Goal: Task Accomplishment & Management: Manage account settings

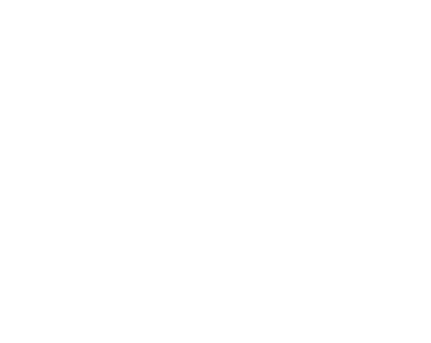
click at [331, 3] on html at bounding box center [215, 1] width 431 height 3
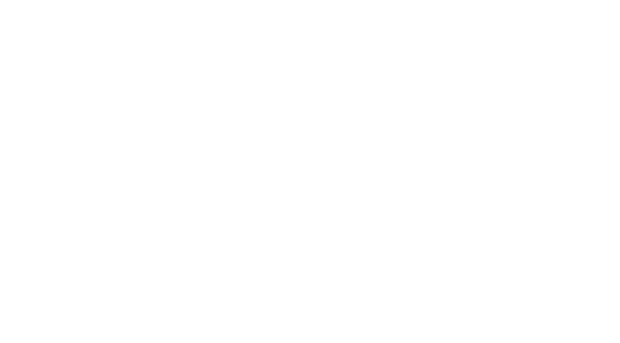
click at [388, 3] on html at bounding box center [310, 1] width 620 height 3
click at [445, 3] on html at bounding box center [310, 1] width 620 height 3
click at [220, 3] on html at bounding box center [310, 1] width 620 height 3
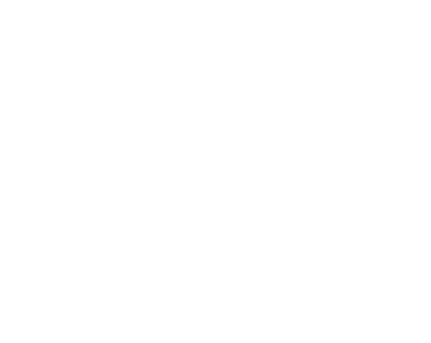
click at [355, 3] on html at bounding box center [215, 1] width 431 height 3
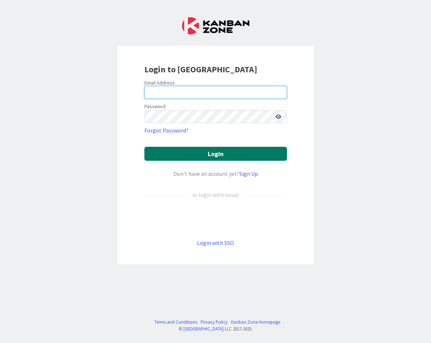
type input "[PERSON_NAME][EMAIL_ADDRESS][DOMAIN_NAME]"
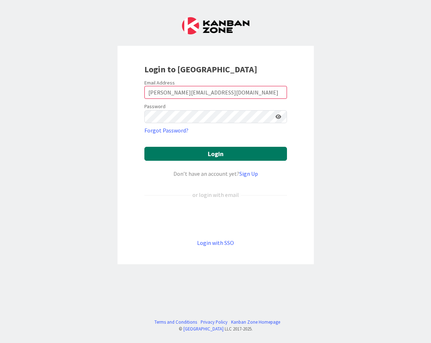
click at [219, 155] on button "Login" at bounding box center [215, 154] width 143 height 14
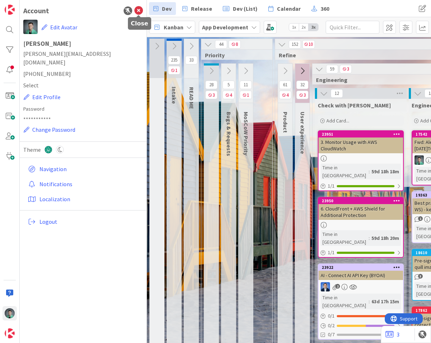
click at [139, 13] on icon at bounding box center [138, 10] width 9 height 9
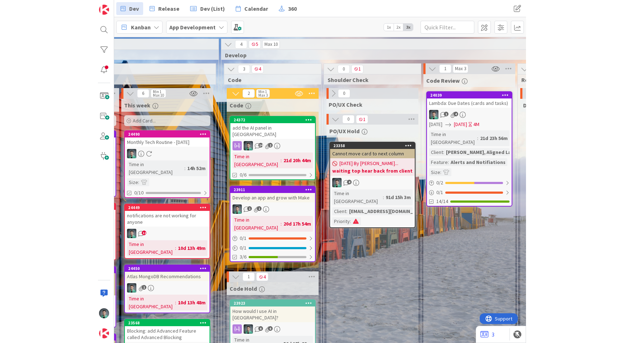
scroll to position [0, 864]
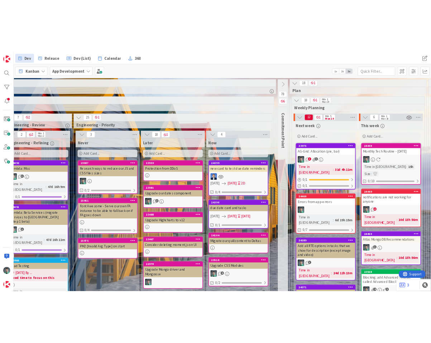
scroll to position [0, 370]
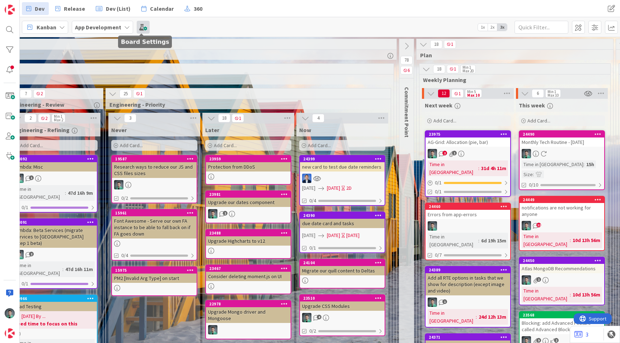
click at [140, 27] on span at bounding box center [143, 27] width 13 height 13
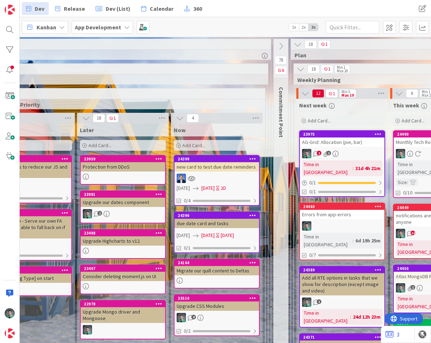
scroll to position [0, 496]
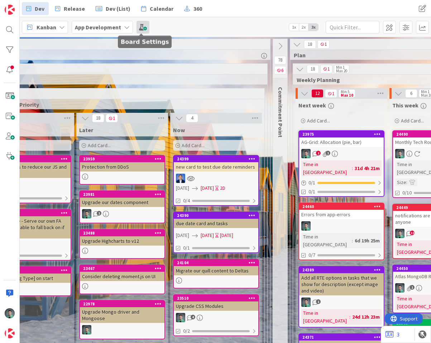
click at [141, 24] on span at bounding box center [143, 27] width 13 height 13
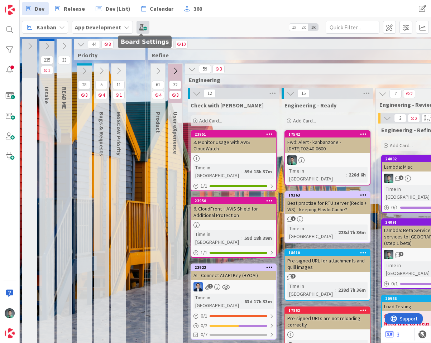
click at [144, 28] on span at bounding box center [143, 27] width 13 height 13
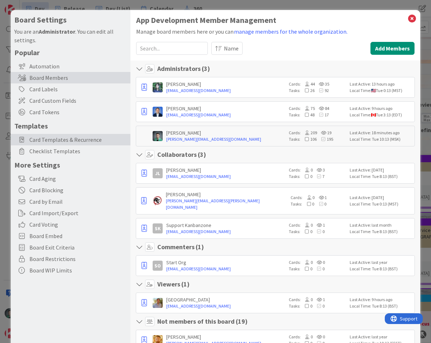
click at [63, 139] on span "Card Templates & Recurrence" at bounding box center [78, 140] width 98 height 9
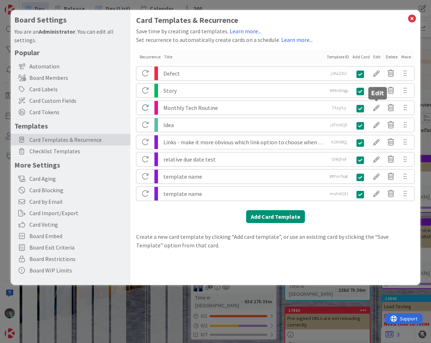
click at [379, 106] on div at bounding box center [377, 108] width 14 height 12
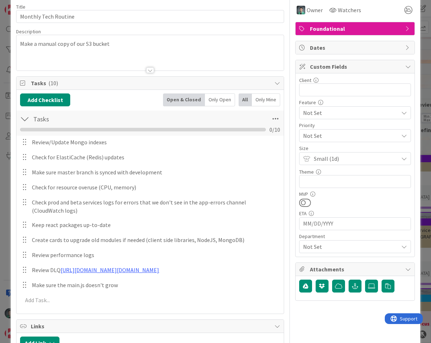
scroll to position [93, 0]
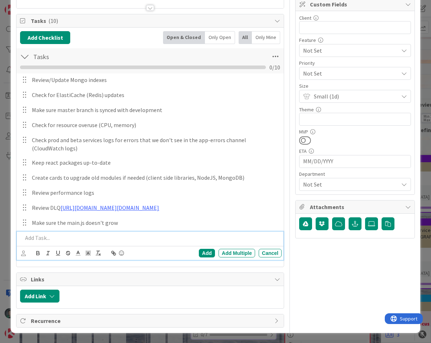
click at [171, 242] on p at bounding box center [151, 238] width 256 height 8
click at [203, 258] on div "Add" at bounding box center [207, 253] width 16 height 9
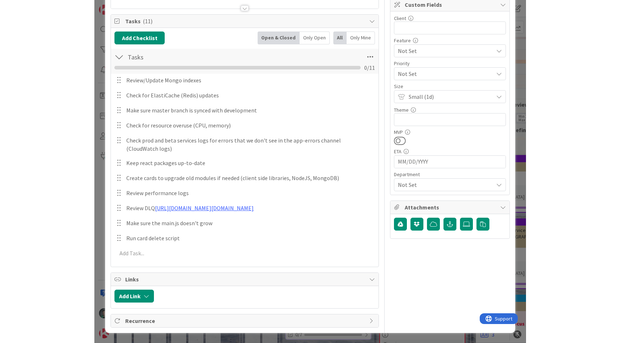
scroll to position [0, 0]
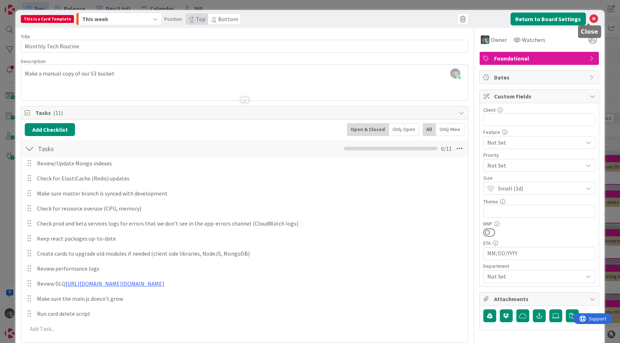
click at [431, 19] on icon at bounding box center [593, 19] width 9 height 9
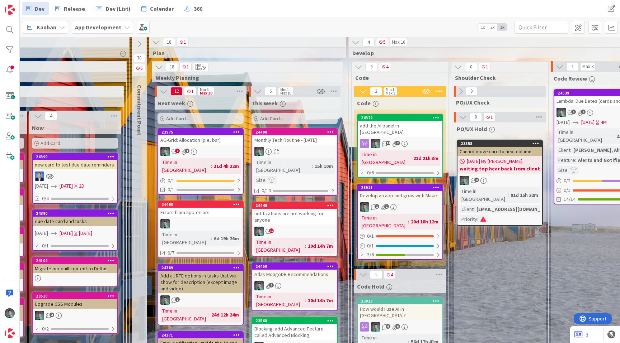
scroll to position [9, 637]
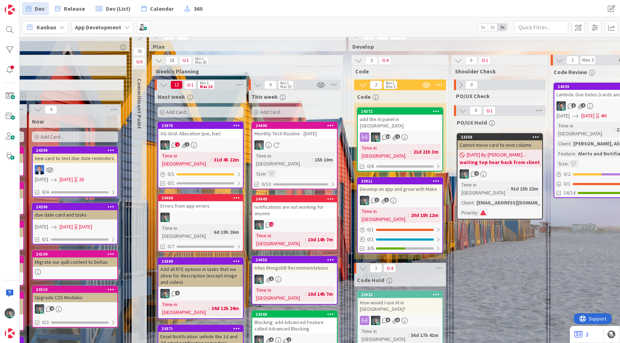
click at [313, 206] on div "notifications are not working for anyone" at bounding box center [294, 211] width 85 height 16
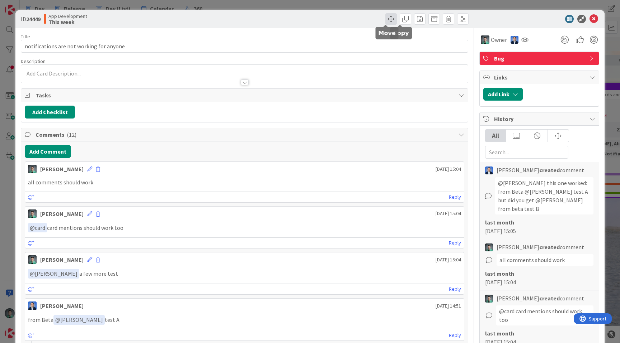
click at [389, 19] on span at bounding box center [390, 18] width 11 height 11
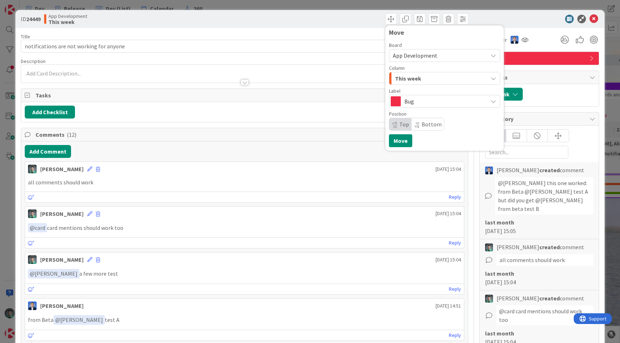
click at [424, 79] on div "This week" at bounding box center [440, 78] width 94 height 11
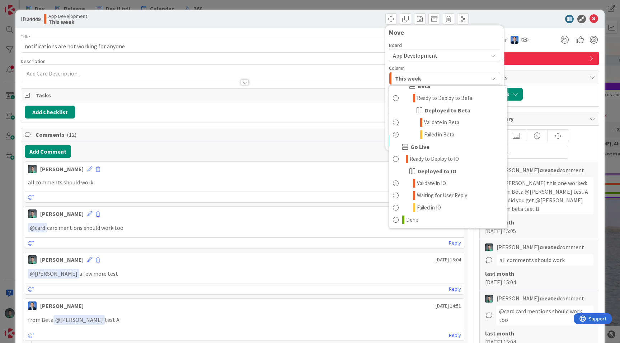
scroll to position [936, 0]
click at [431, 184] on span "Validate in IO" at bounding box center [431, 183] width 29 height 9
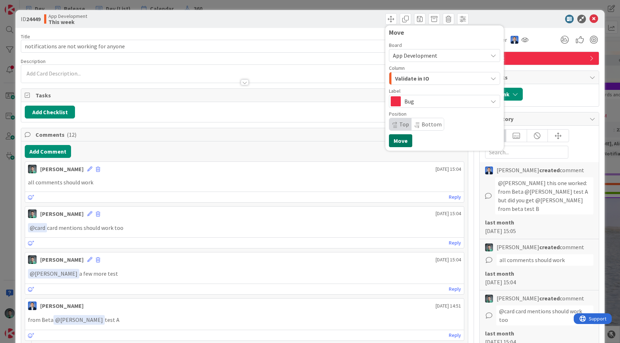
click at [396, 143] on button "Move" at bounding box center [400, 140] width 23 height 13
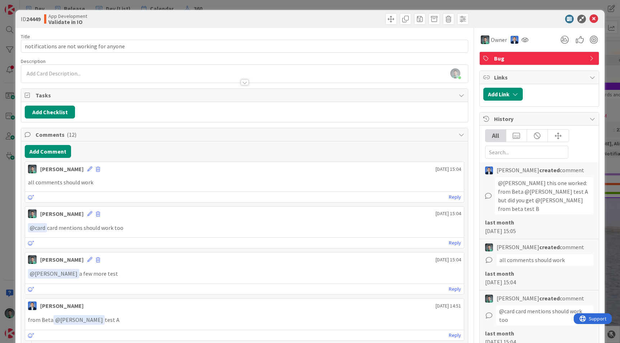
click at [315, 5] on div "ID 24449 App Development Validate in IO Move Move Title 40 / 128 notifications …" at bounding box center [310, 171] width 620 height 343
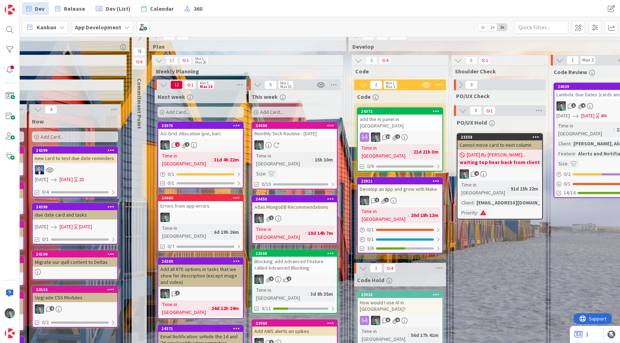
click at [308, 138] on div "Monthly Tech Routine - [DATE]" at bounding box center [294, 133] width 85 height 9
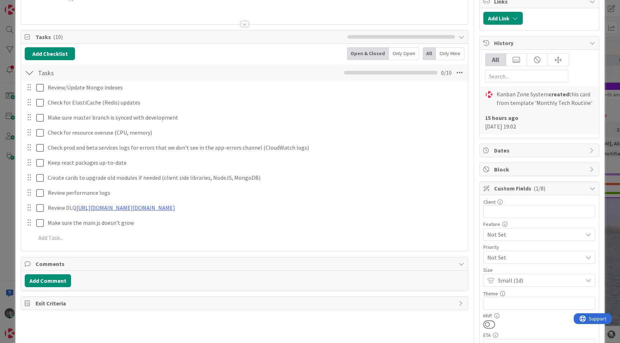
scroll to position [76, 0]
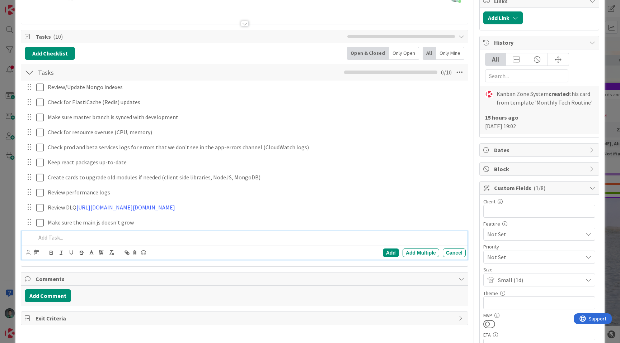
click at [166, 242] on p at bounding box center [249, 238] width 427 height 8
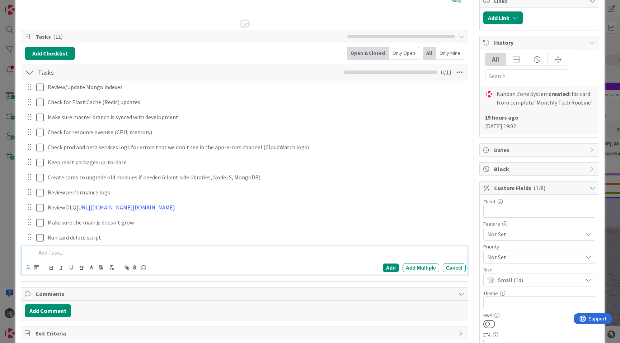
click at [8, 131] on div "ID 24490 App Development This week Title 33 / 128 Monthly Tech Routine - 09/01/…" at bounding box center [310, 171] width 620 height 343
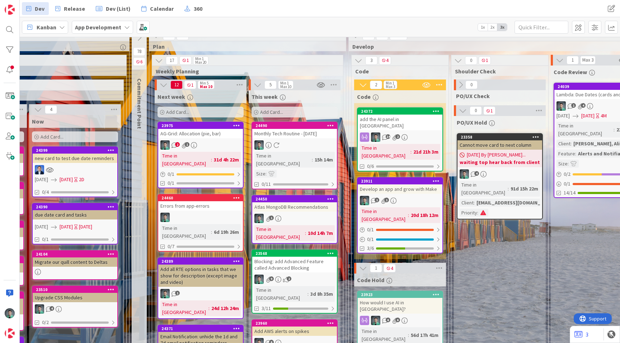
click at [415, 117] on div "add the AI panel in [GEOGRAPHIC_DATA]" at bounding box center [399, 123] width 85 height 16
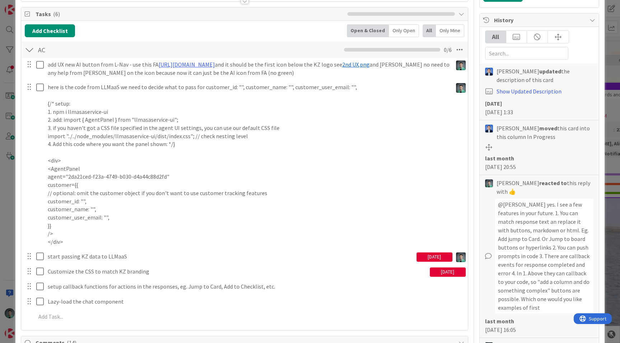
scroll to position [102, 0]
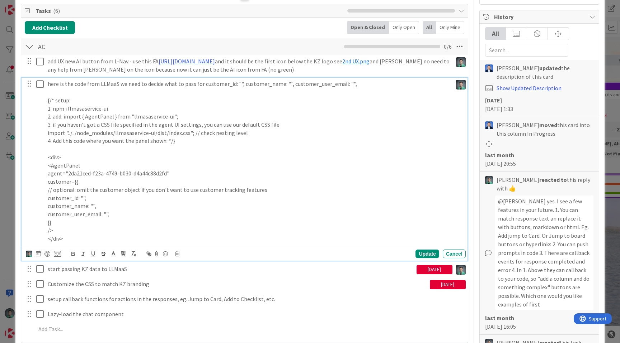
click at [41, 86] on icon at bounding box center [41, 84] width 11 height 9
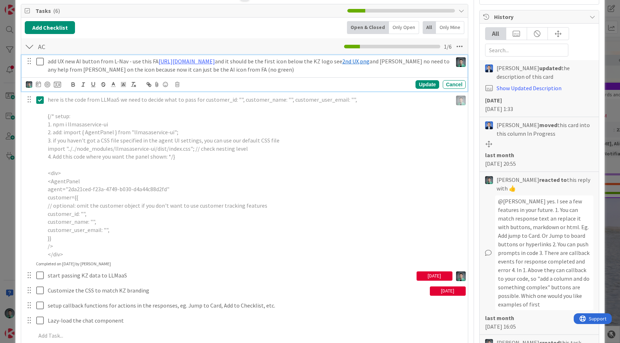
click at [41, 57] on icon at bounding box center [41, 61] width 11 height 9
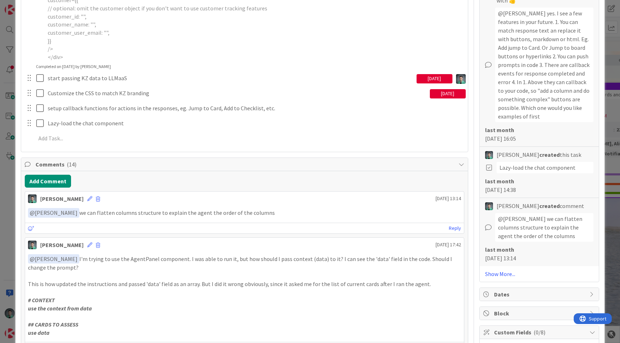
scroll to position [291, 0]
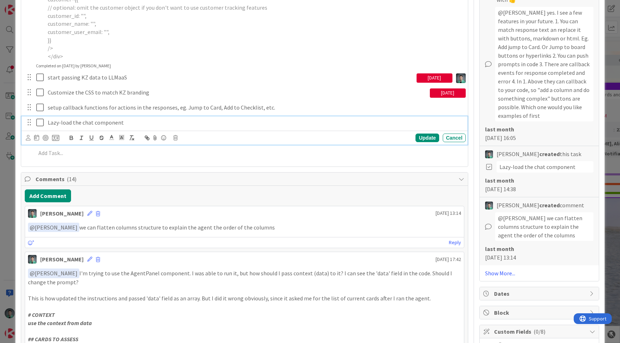
click at [39, 122] on icon at bounding box center [41, 122] width 11 height 9
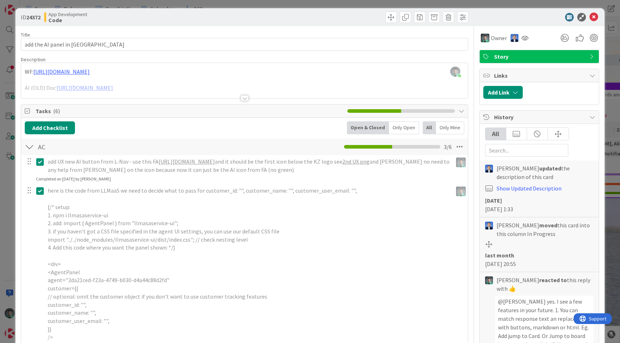
scroll to position [0, 0]
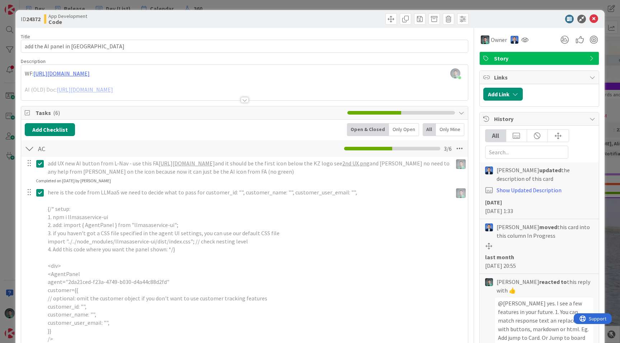
click at [8, 200] on div "ID 24372 App Development Code Title 22 / 128 add the AI panel in KZ Description…" at bounding box center [310, 171] width 620 height 343
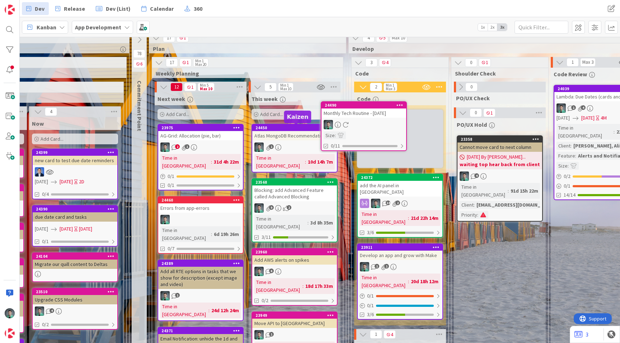
scroll to position [0, 637]
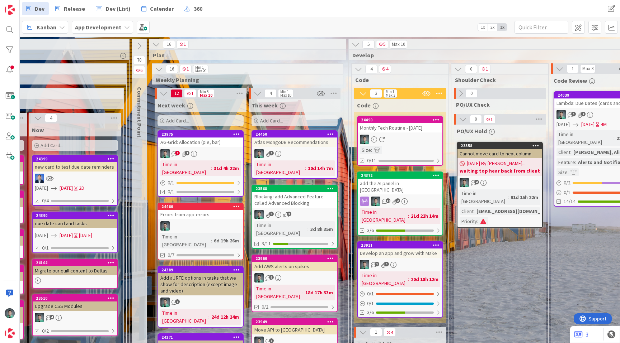
click at [414, 133] on link "24490 Monthly Tech Routine - 09/01/2025 Size : 0/11" at bounding box center [400, 141] width 86 height 50
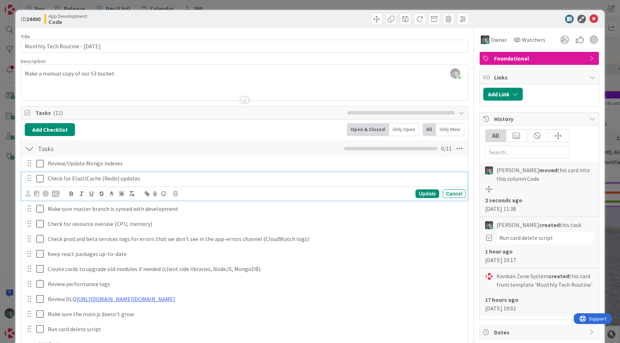
click at [38, 178] on icon at bounding box center [41, 179] width 11 height 9
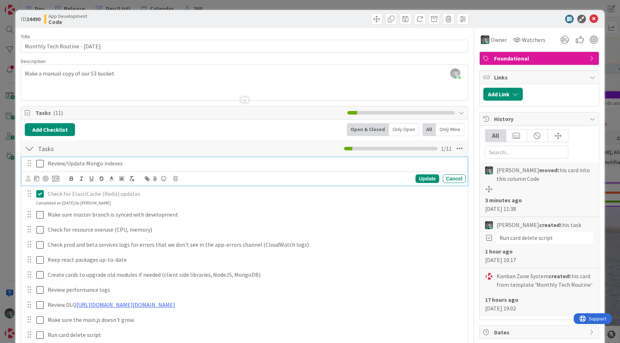
click at [39, 160] on icon at bounding box center [41, 164] width 11 height 9
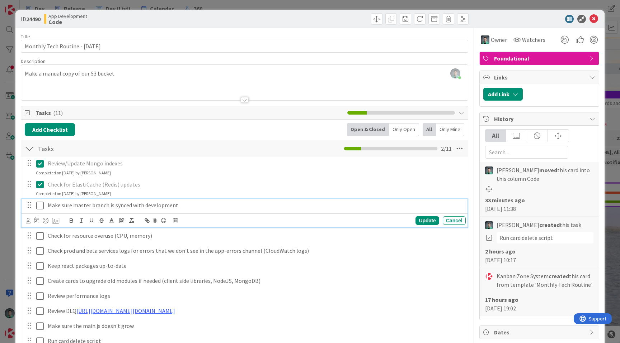
click at [39, 207] on icon at bounding box center [41, 206] width 11 height 9
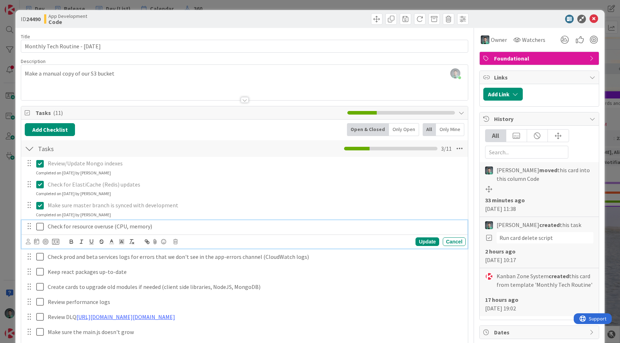
click at [39, 226] on icon at bounding box center [41, 227] width 11 height 9
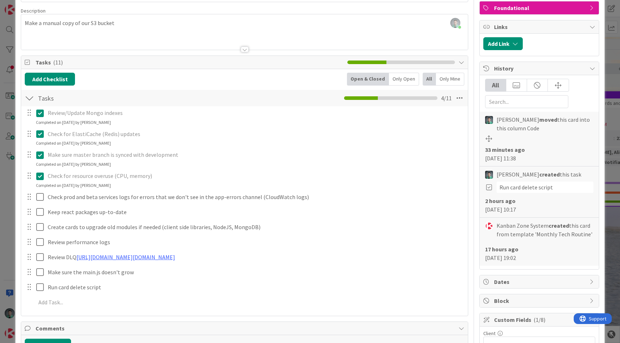
scroll to position [52, 0]
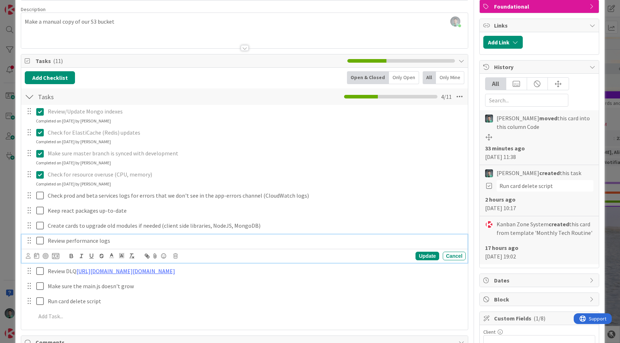
click at [39, 240] on icon at bounding box center [41, 241] width 11 height 9
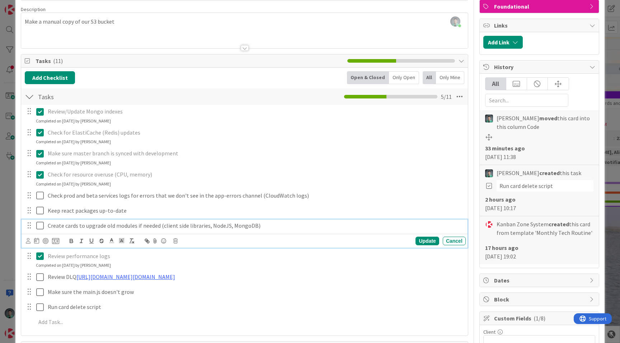
click at [41, 223] on icon at bounding box center [41, 226] width 11 height 9
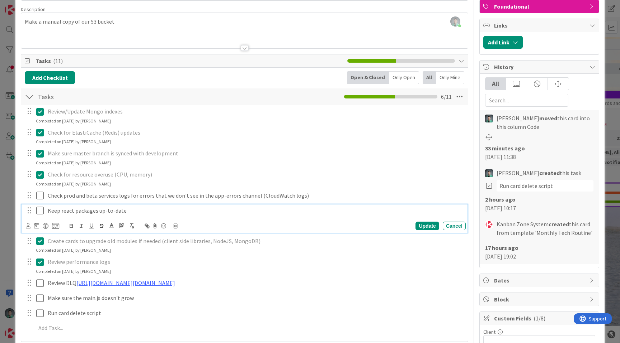
click at [39, 208] on icon at bounding box center [41, 211] width 11 height 9
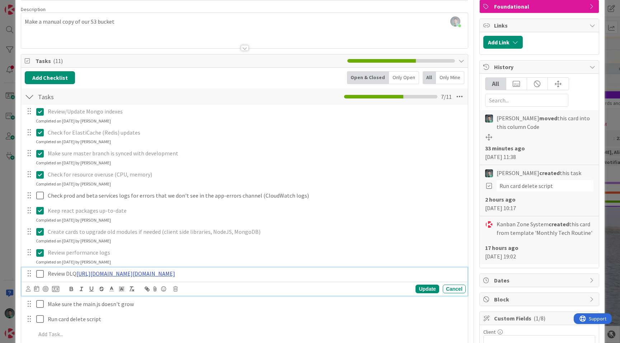
click at [101, 276] on link "[URL][DOMAIN_NAME][DOMAIN_NAME]" at bounding box center [125, 273] width 99 height 7
click at [180, 293] on link "[URL][DOMAIN_NAME][DOMAIN_NAME]" at bounding box center [193, 296] width 72 height 9
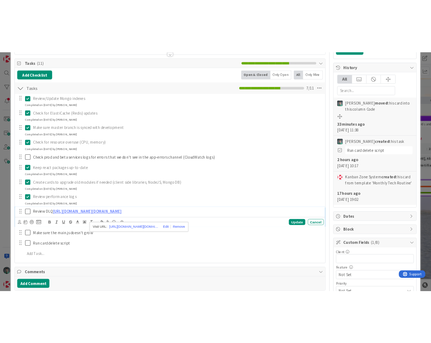
scroll to position [101, 0]
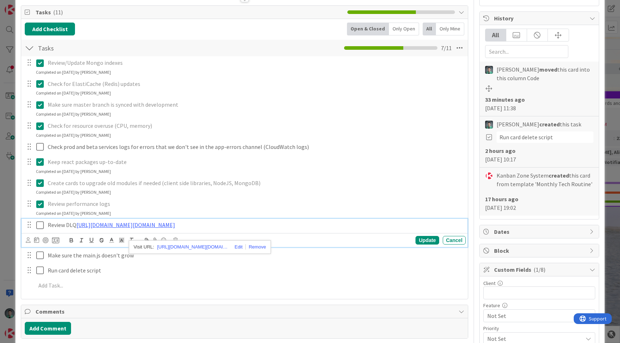
click at [41, 225] on icon at bounding box center [41, 225] width 11 height 9
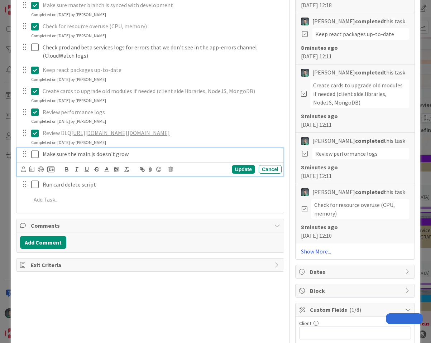
click at [36, 159] on icon at bounding box center [36, 154] width 11 height 9
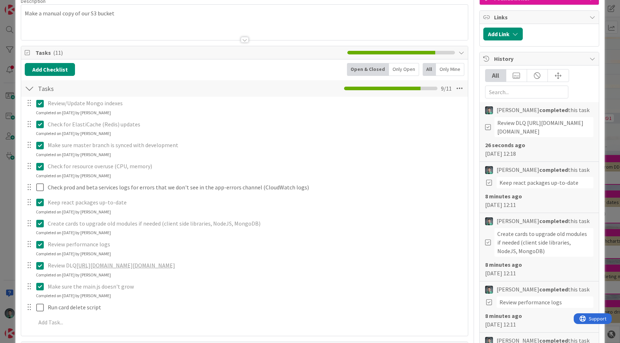
scroll to position [58, 0]
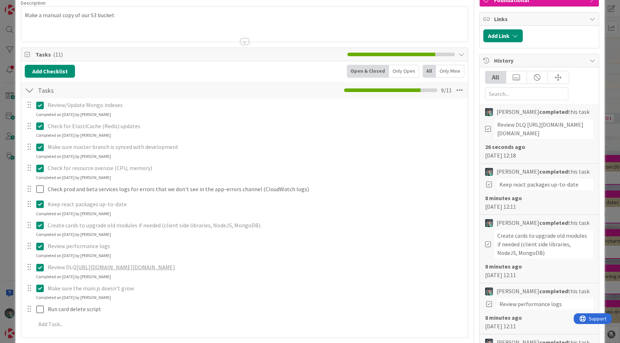
click at [1, 84] on div "ID 24490 App Development Code Title 33 / 128 Monthly Tech Routine - [DATE] Desc…" at bounding box center [310, 171] width 620 height 343
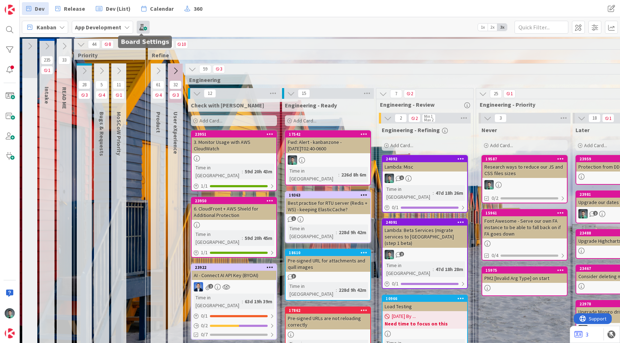
click at [142, 26] on span at bounding box center [143, 27] width 13 height 13
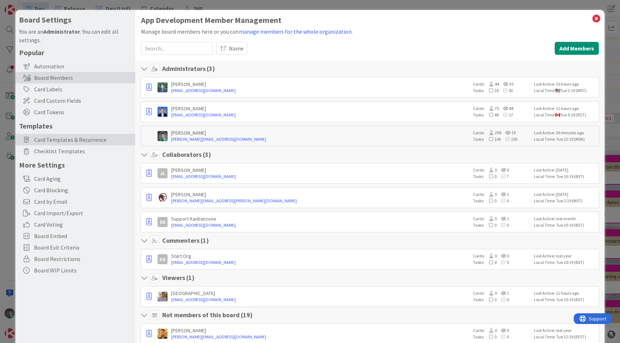
click at [96, 137] on span "Card Templates & Recurrence" at bounding box center [83, 140] width 98 height 9
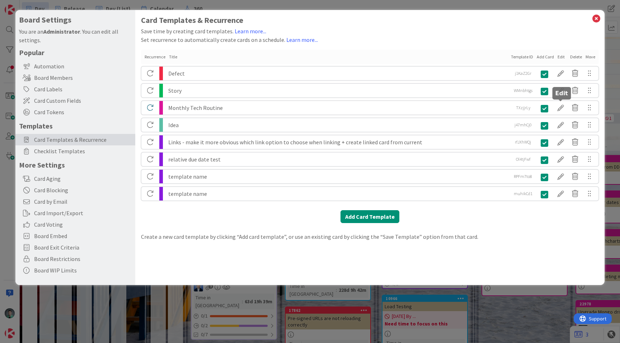
click at [431, 110] on div at bounding box center [560, 108] width 14 height 12
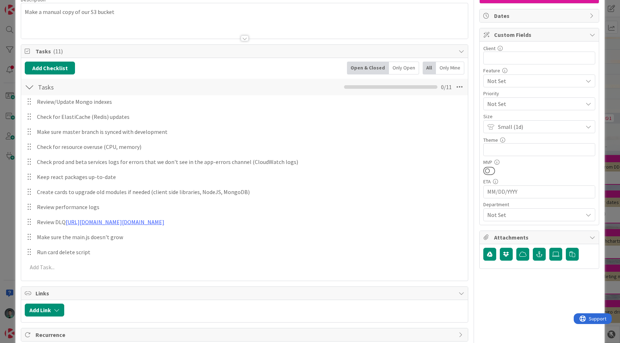
scroll to position [62, 0]
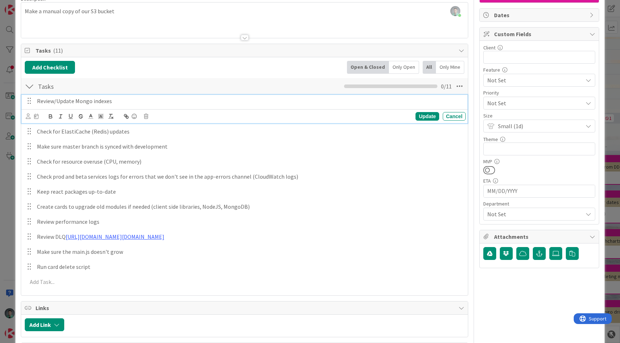
click at [169, 101] on p "Review/Update Mongo indexes" at bounding box center [250, 101] width 426 height 8
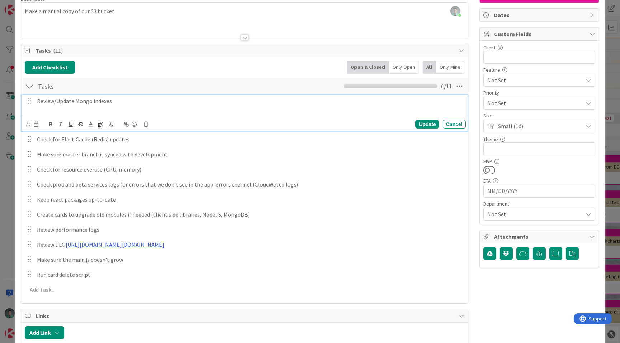
paste div
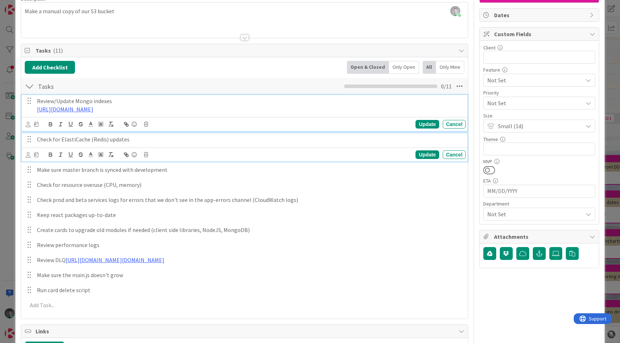
click at [146, 135] on div "Check for ElastiCache (Redis) updates" at bounding box center [249, 139] width 431 height 13
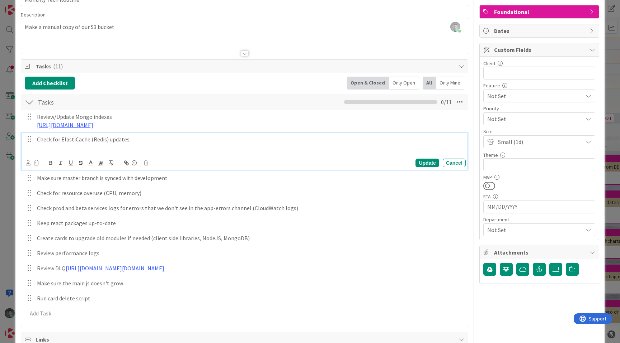
paste div
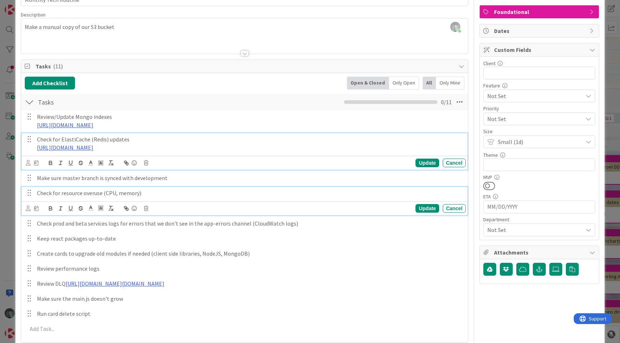
click at [163, 194] on p "Check for resource overuse (CPU, memory)" at bounding box center [250, 193] width 426 height 8
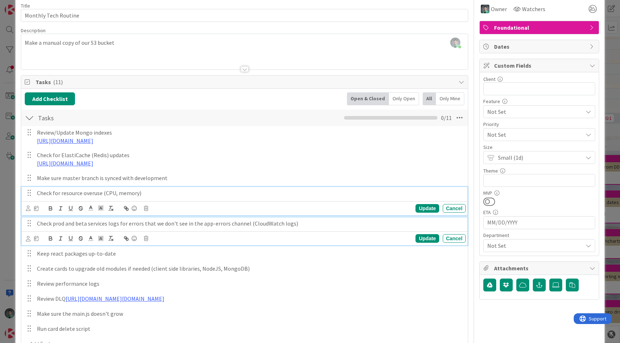
click at [308, 223] on p "Check prod and beta services logs for errors that we don't see in the app-error…" at bounding box center [250, 224] width 426 height 8
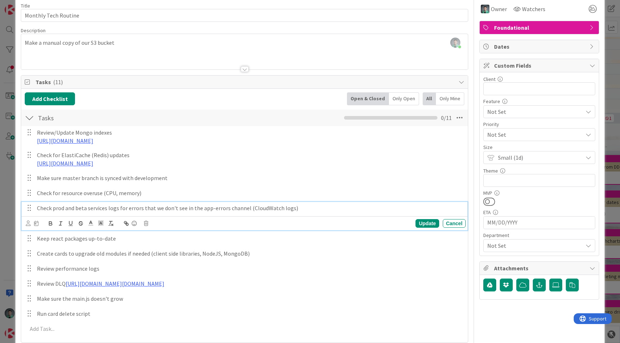
scroll to position [15, 0]
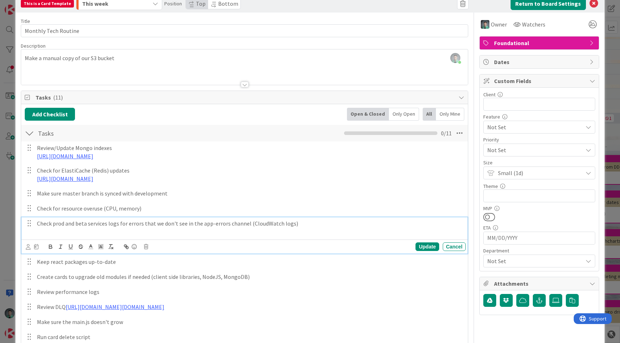
paste div
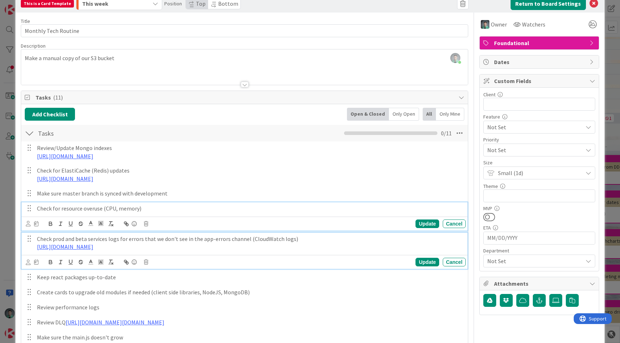
click at [166, 209] on p "Check for resource overuse (CPU, memory)" at bounding box center [250, 209] width 426 height 8
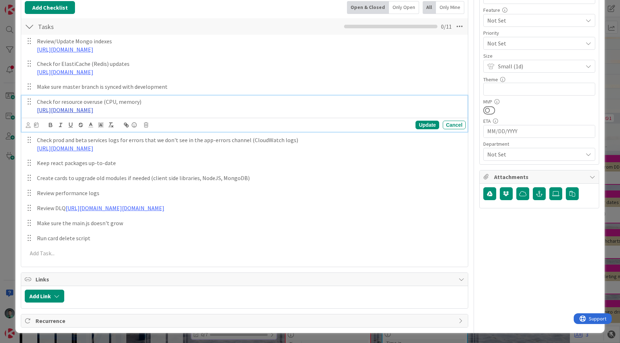
scroll to position [130, 0]
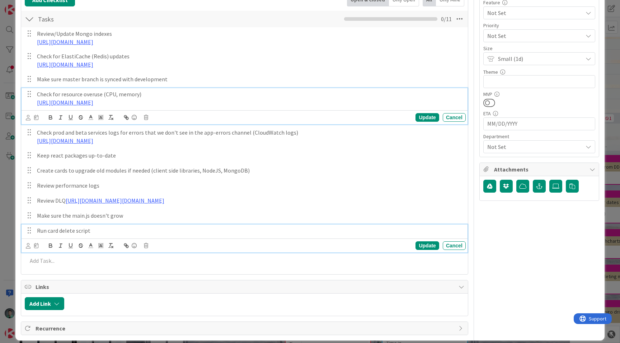
click at [87, 235] on p "Run card delete script" at bounding box center [250, 231] width 426 height 8
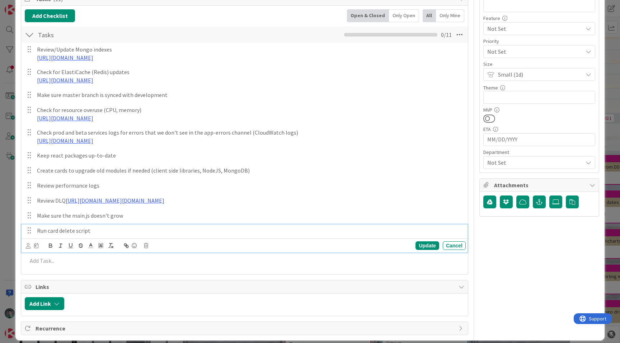
click at [148, 248] on icon at bounding box center [146, 245] width 4 height 5
click at [166, 283] on div "Delete" at bounding box center [164, 276] width 27 height 13
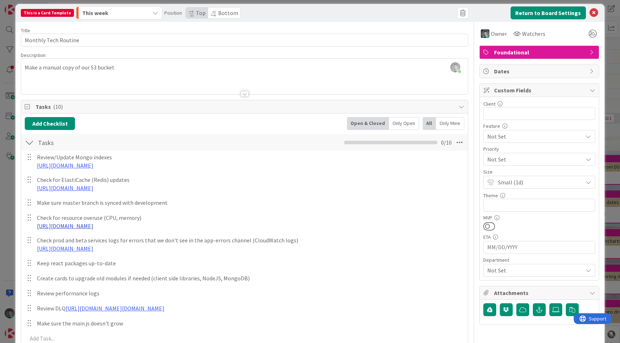
scroll to position [0, 0]
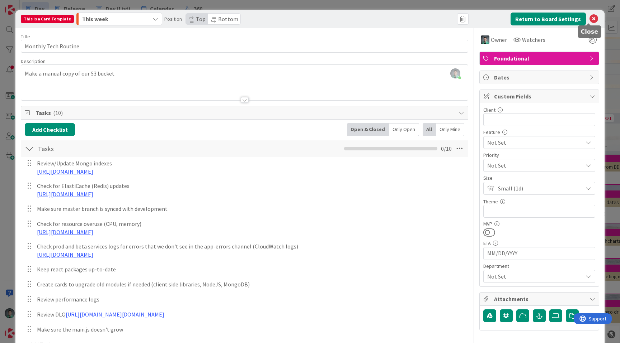
click at [431, 20] on icon at bounding box center [593, 19] width 9 height 9
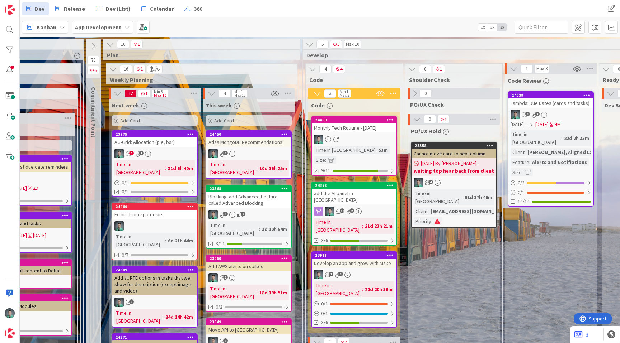
scroll to position [0, 786]
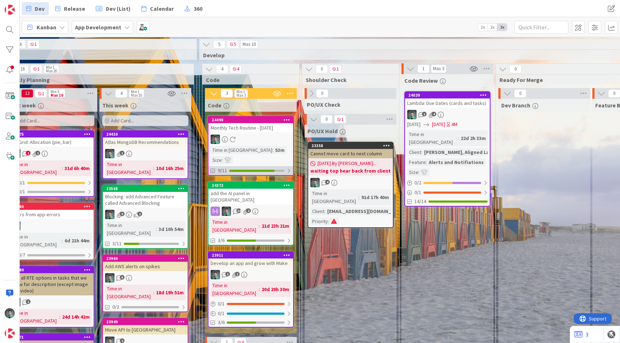
click at [282, 170] on div at bounding box center [256, 171] width 55 height 2
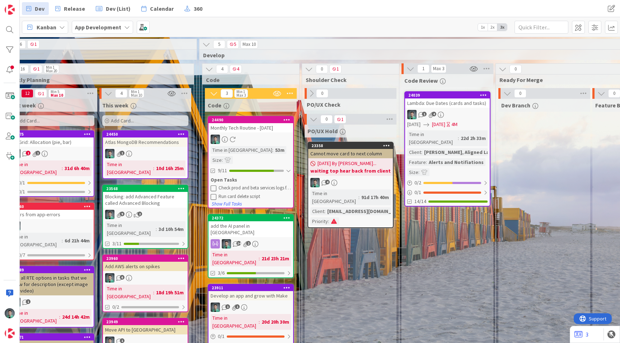
click at [213, 185] on icon at bounding box center [213, 188] width 6 height 6
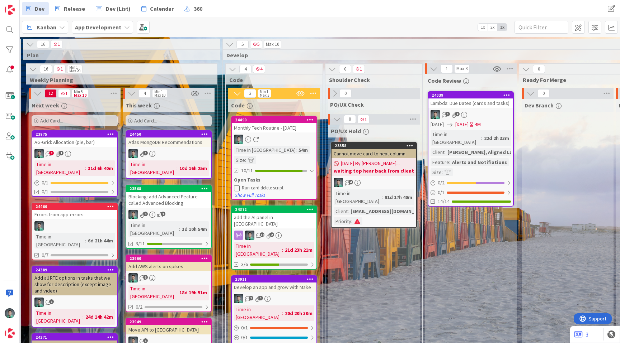
scroll to position [0, 764]
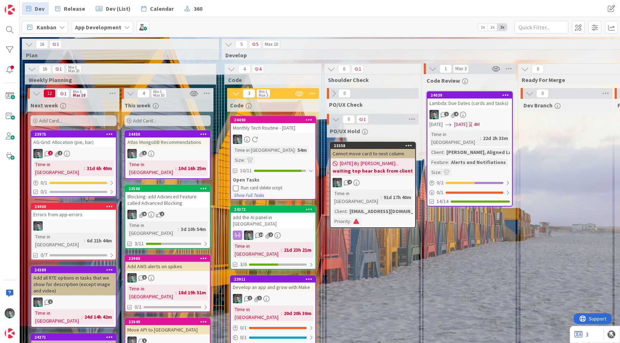
click at [197, 142] on div "Atlas MongoDB Recommendations" at bounding box center [167, 142] width 85 height 9
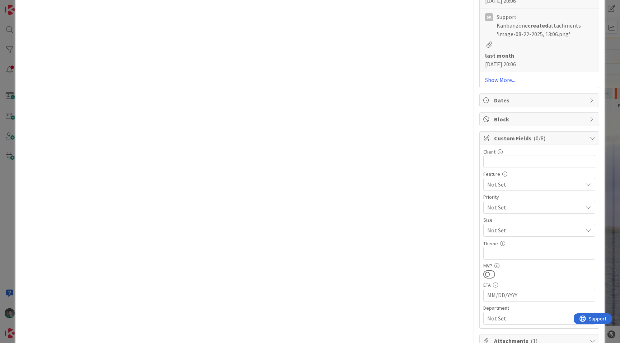
scroll to position [522, 0]
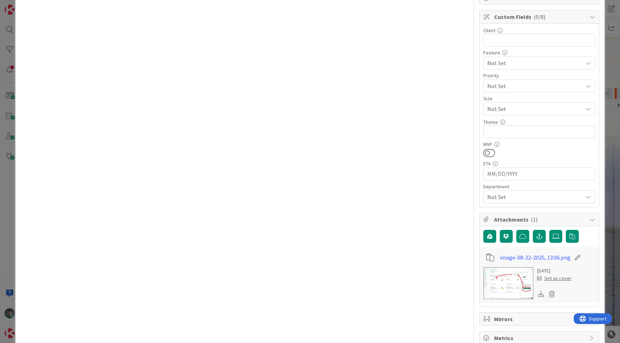
click at [431, 267] on img at bounding box center [508, 283] width 50 height 32
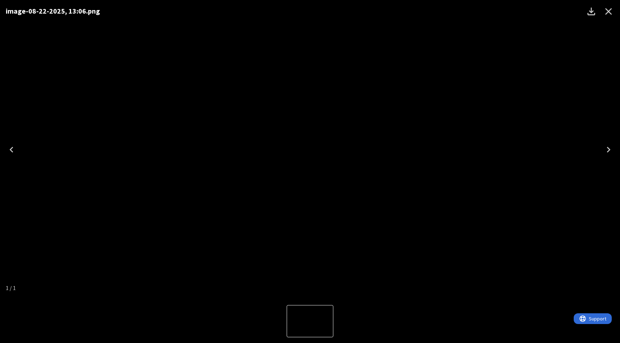
click at [431, 10] on icon "Close" at bounding box center [608, 11] width 7 height 7
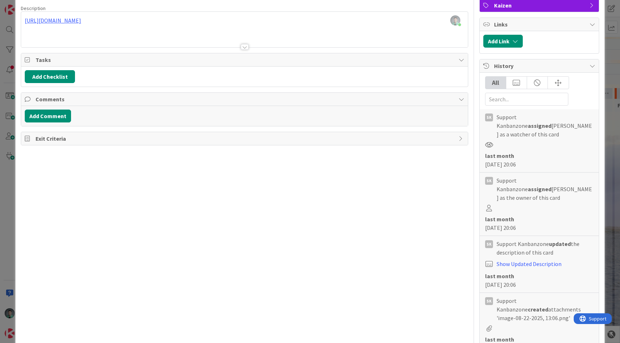
scroll to position [0, 0]
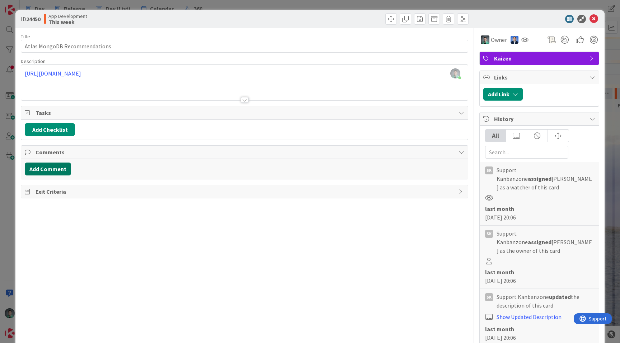
click at [61, 167] on button "Add Comment" at bounding box center [48, 169] width 46 height 13
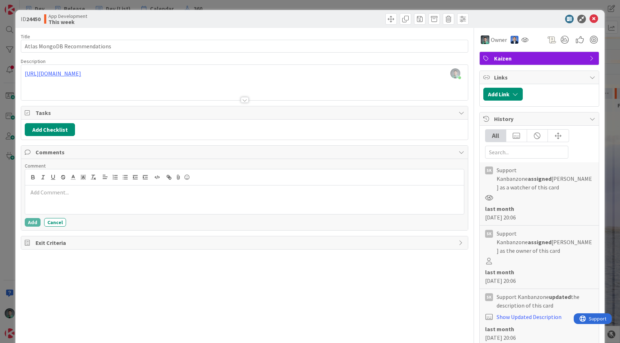
click at [76, 199] on div at bounding box center [244, 200] width 439 height 29
click at [216, 195] on p "﻿ @ [PERSON_NAME] ﻿ I use this section to update indexes as a part of my montly…" at bounding box center [244, 194] width 433 height 10
click at [32, 222] on button "Add" at bounding box center [33, 222] width 16 height 9
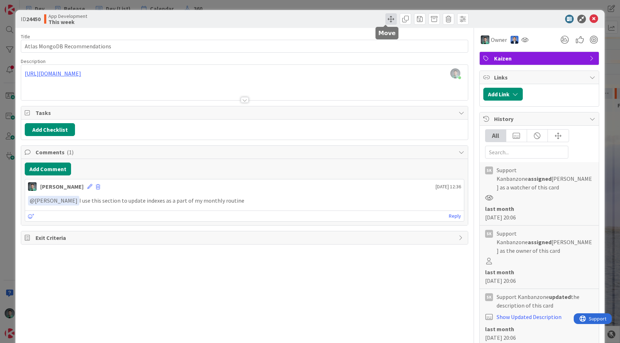
click at [386, 23] on span at bounding box center [390, 18] width 11 height 11
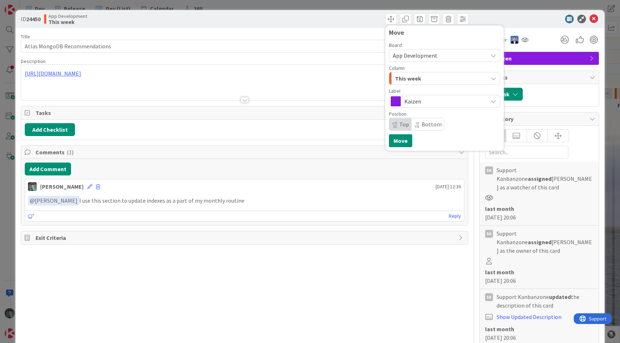
click at [424, 80] on div "This week" at bounding box center [440, 78] width 94 height 11
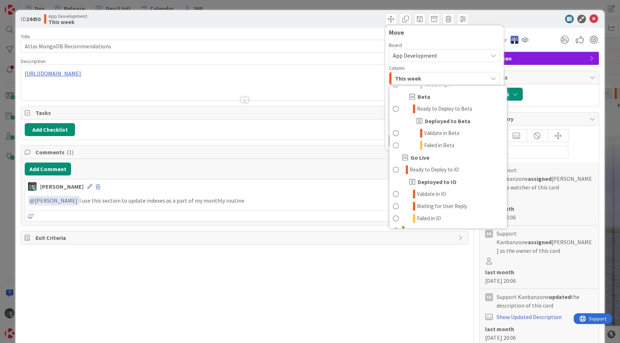
scroll to position [936, 0]
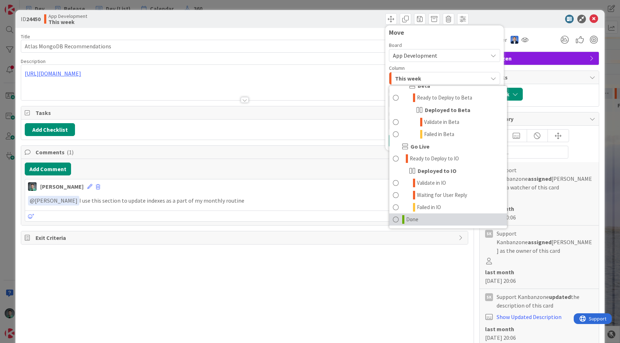
click at [409, 219] on span "Done" at bounding box center [412, 219] width 12 height 9
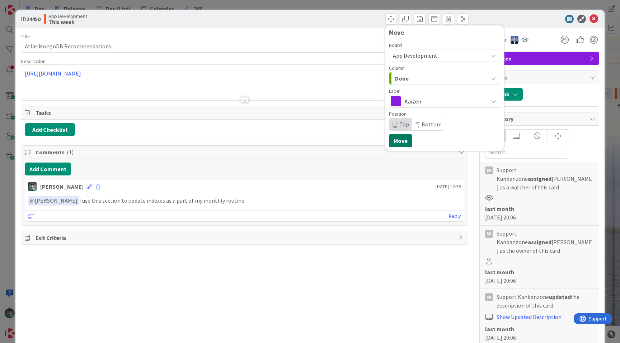
click at [398, 141] on button "Move" at bounding box center [400, 140] width 23 height 13
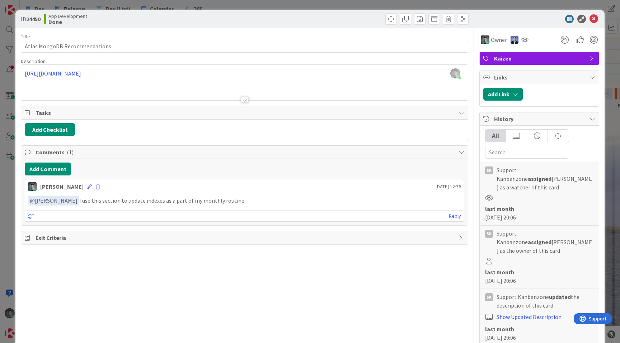
click at [4, 243] on div "ID 24450 App Development Done Move Move Title 29 / 128 Atlas MongoDB Recommenda…" at bounding box center [310, 171] width 620 height 343
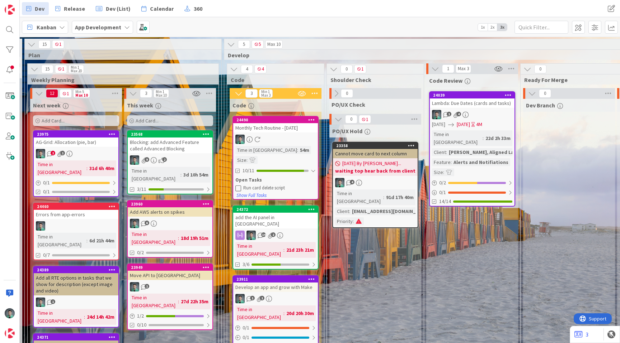
scroll to position [0, 764]
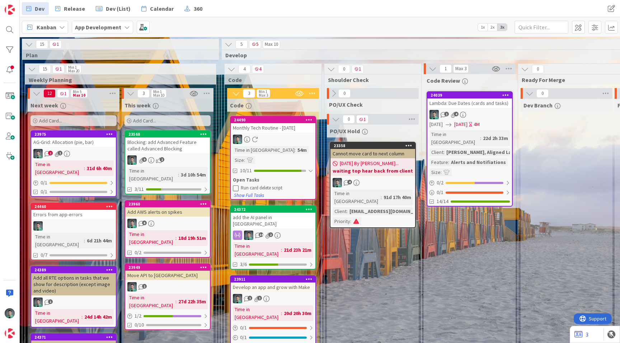
click at [295, 9] on div "Dev Release Dev (List) Calendar 360" at bounding box center [212, 8] width 380 height 13
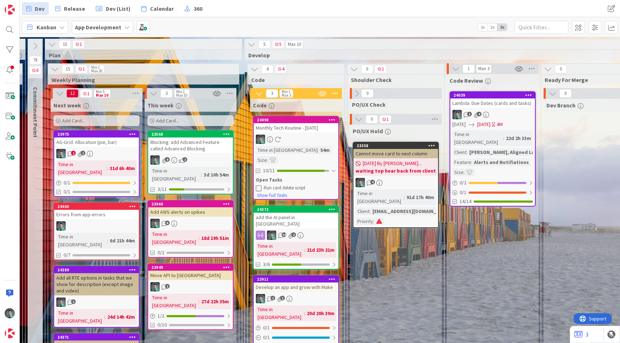
scroll to position [0, 740]
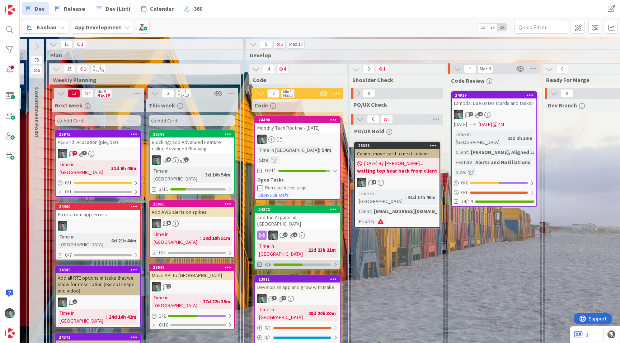
click at [326, 264] on div at bounding box center [302, 265] width 58 height 2
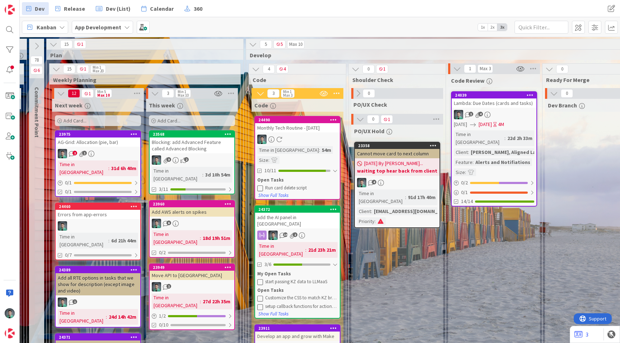
click at [307, 213] on div "add the AI panel in [GEOGRAPHIC_DATA]" at bounding box center [297, 221] width 85 height 16
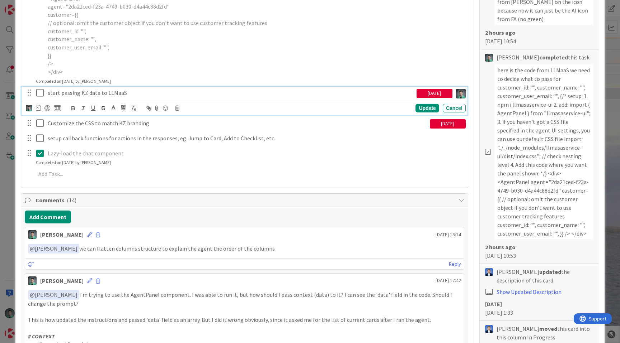
click at [40, 93] on icon at bounding box center [41, 93] width 11 height 9
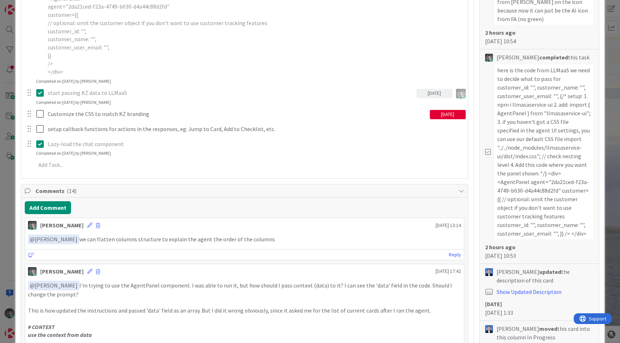
click at [4, 131] on div "ID 24372 App Development Code Title 22 / 128 add the AI panel in KZ Description…" at bounding box center [310, 171] width 620 height 343
